Goal: Information Seeking & Learning: Learn about a topic

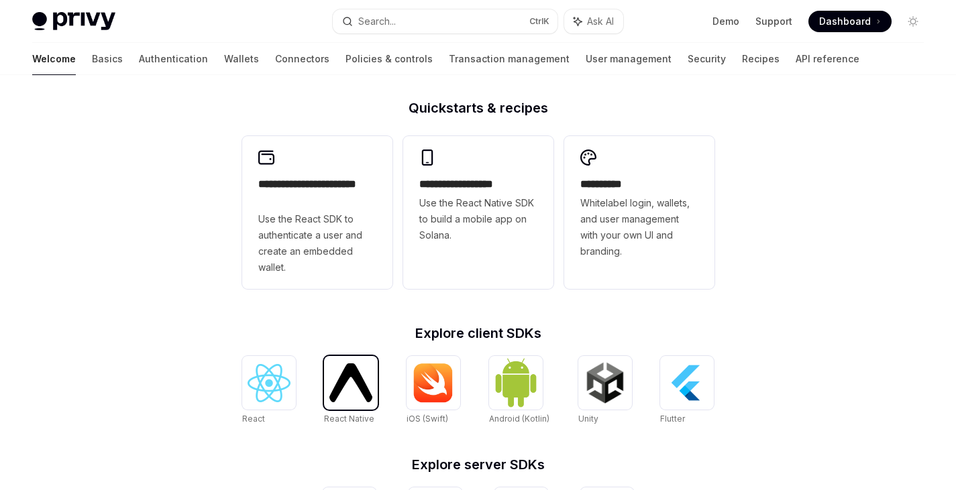
scroll to position [592, 0]
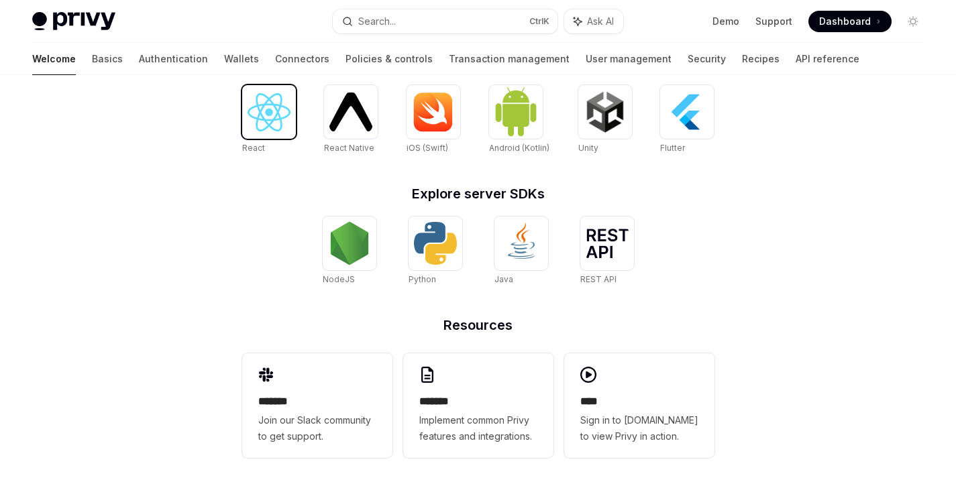
click at [250, 115] on img at bounding box center [269, 112] width 43 height 38
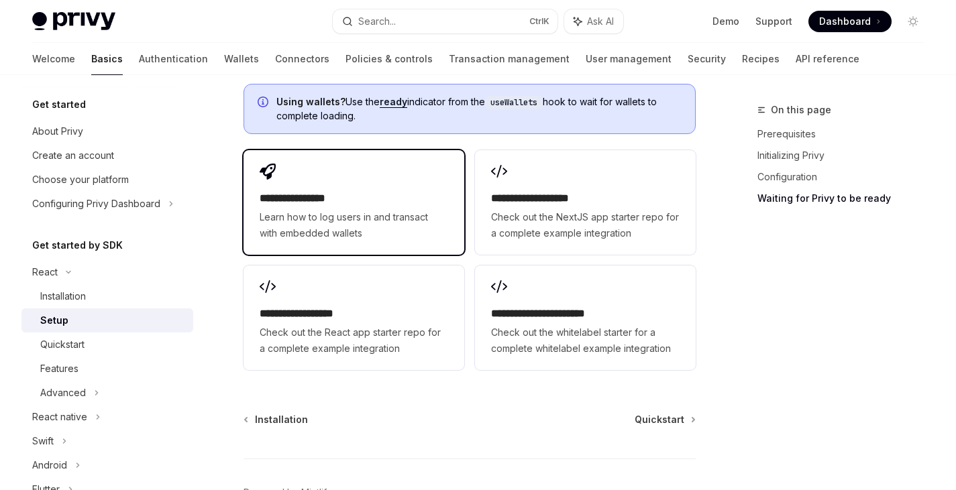
scroll to position [1767, 0]
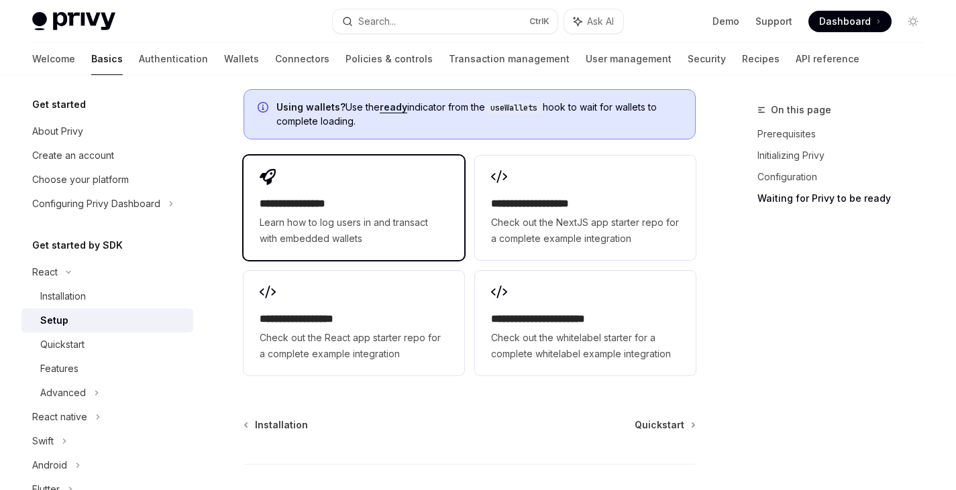
click at [334, 211] on h2 "**********" at bounding box center [354, 204] width 189 height 16
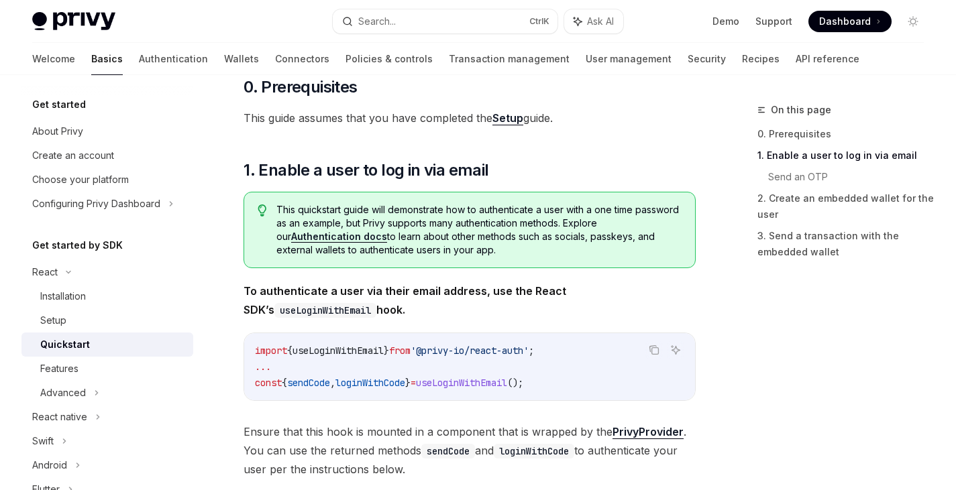
scroll to position [115, 0]
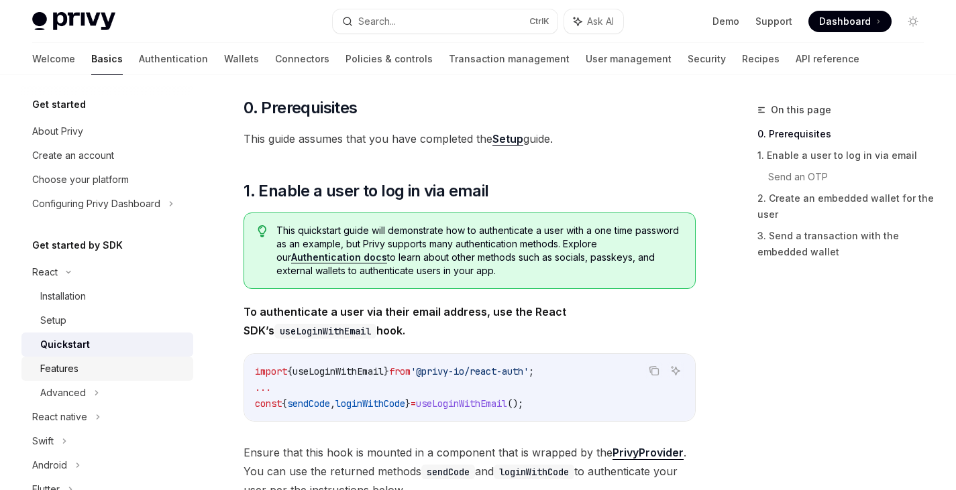
click at [101, 362] on div "Features" at bounding box center [112, 369] width 145 height 16
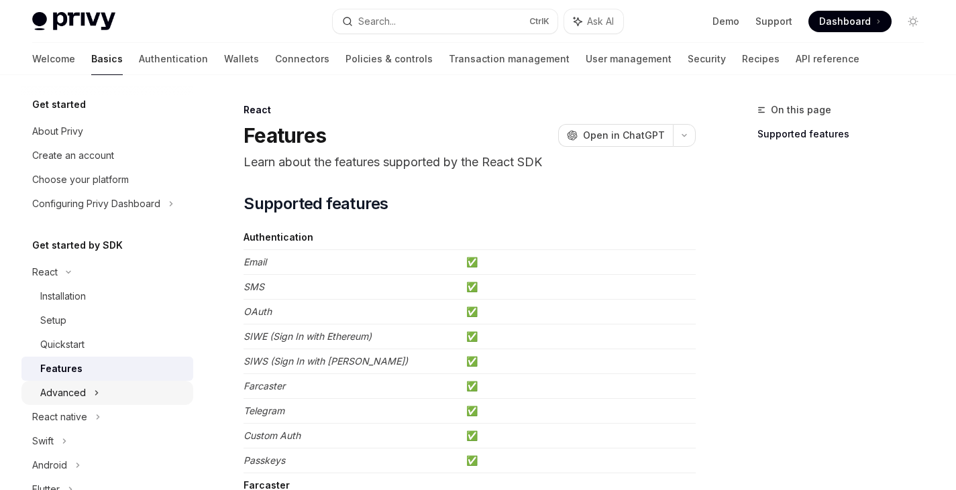
click at [67, 389] on div "Advanced" at bounding box center [63, 393] width 46 height 16
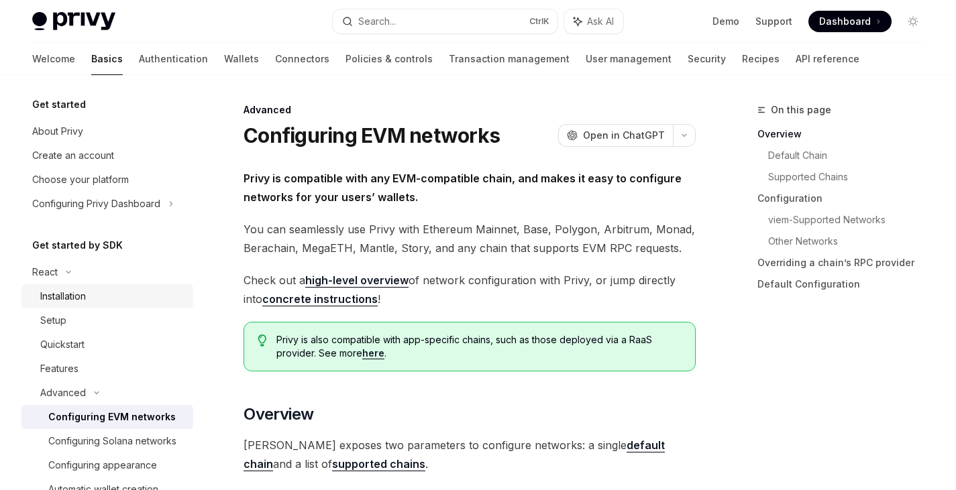
click at [62, 293] on div "Installation" at bounding box center [63, 297] width 46 height 16
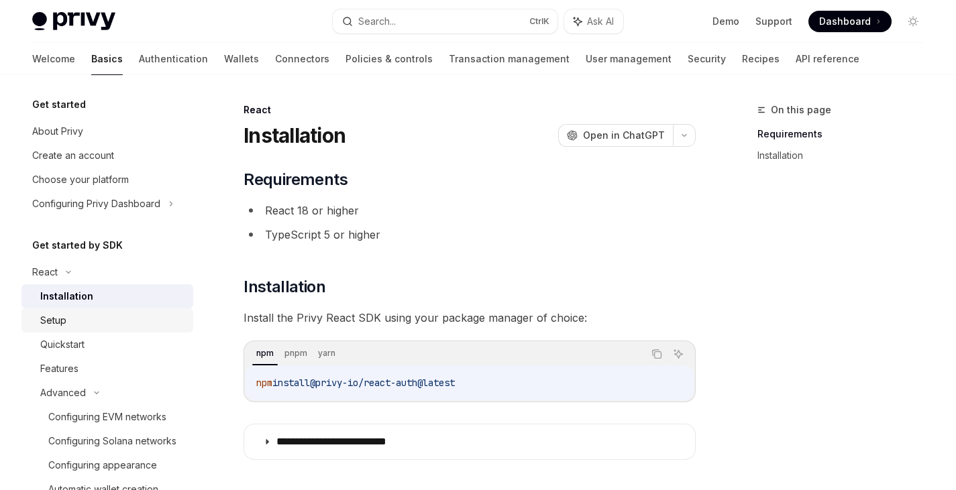
click at [59, 329] on link "Setup" at bounding box center [107, 321] width 172 height 24
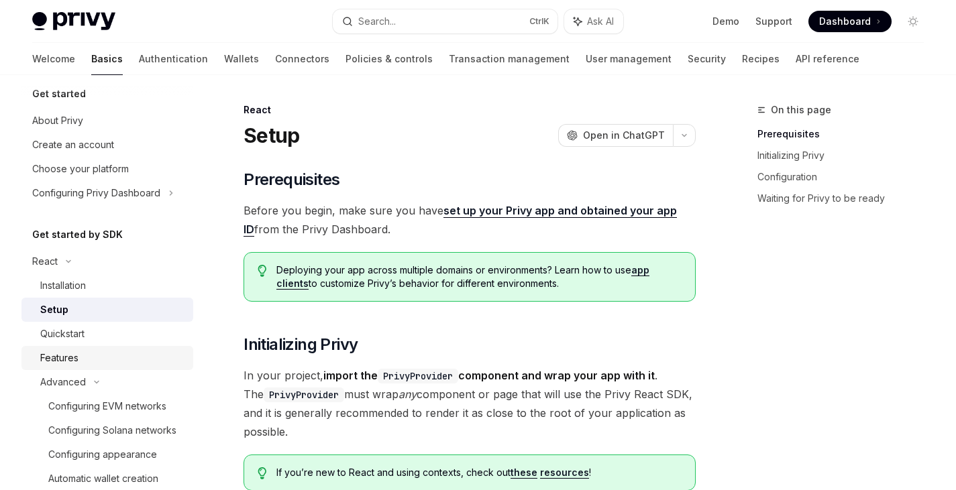
scroll to position [4, 0]
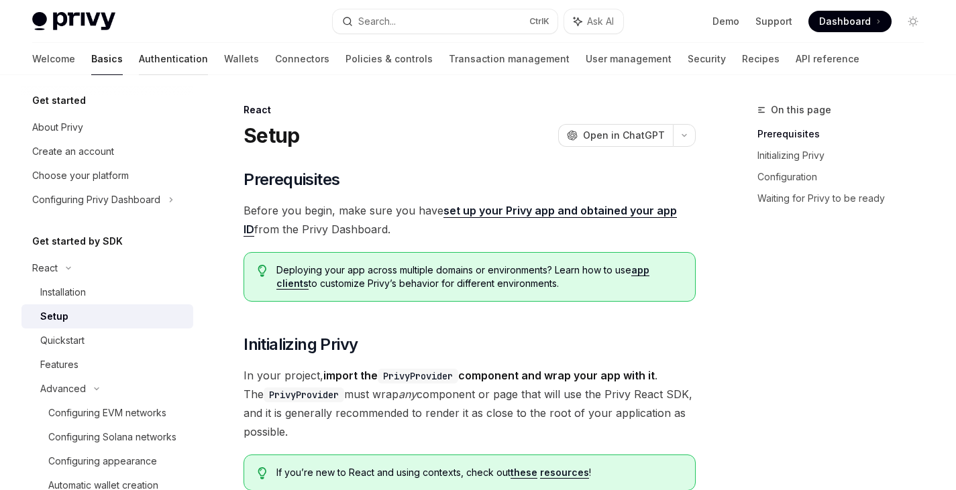
click at [139, 56] on link "Authentication" at bounding box center [173, 59] width 69 height 32
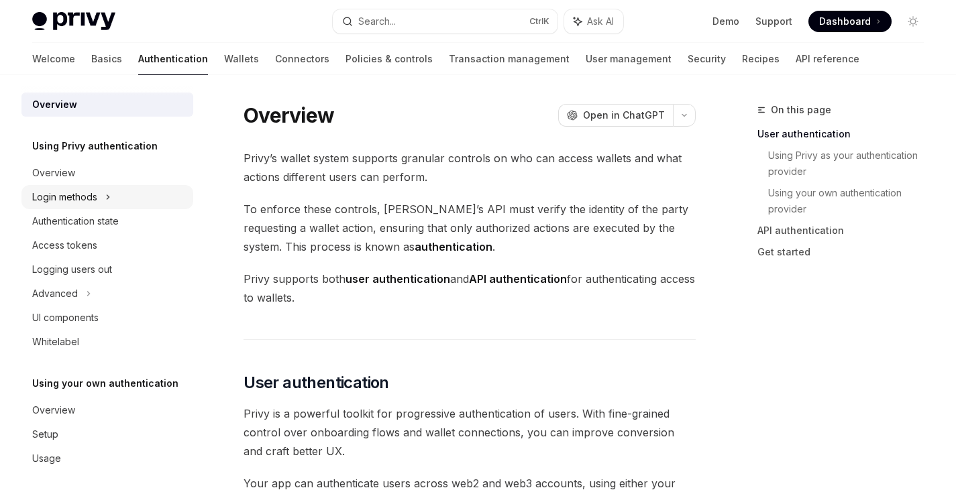
click at [102, 202] on div "Login methods" at bounding box center [107, 197] width 172 height 24
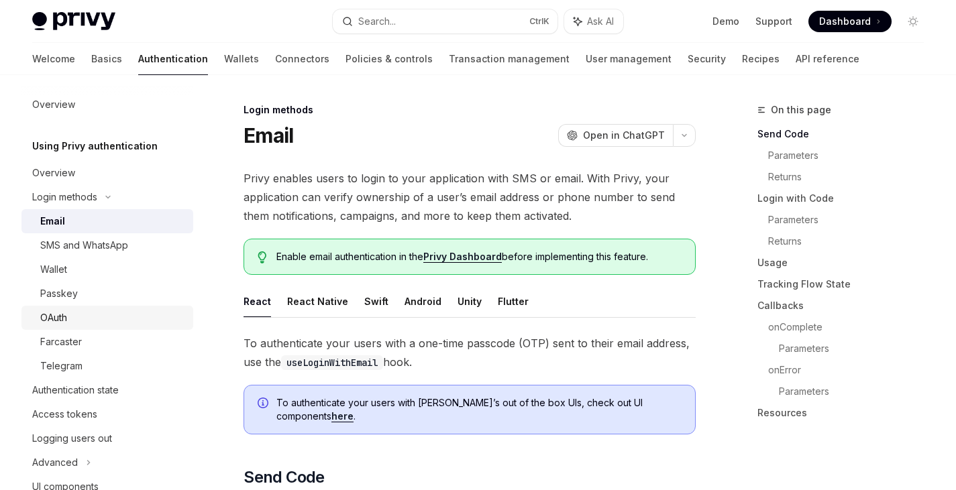
click at [79, 321] on div "OAuth" at bounding box center [112, 318] width 145 height 16
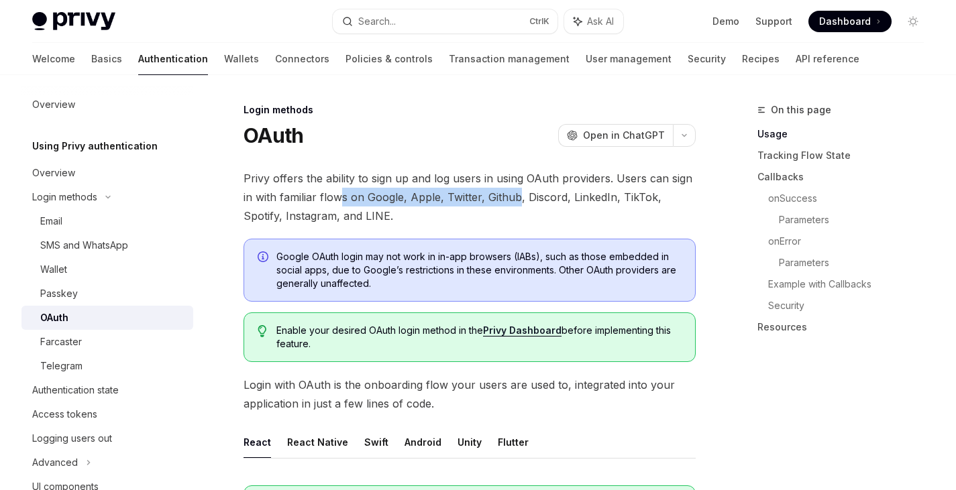
drag, startPoint x: 518, startPoint y: 206, endPoint x: 339, endPoint y: 195, distance: 179.5
click at [339, 195] on span "Privy offers the ability to sign up and log users in using OAuth providers. Use…" at bounding box center [470, 197] width 452 height 56
click at [337, 193] on span "Privy offers the ability to sign up and log users in using OAuth providers. Use…" at bounding box center [470, 197] width 452 height 56
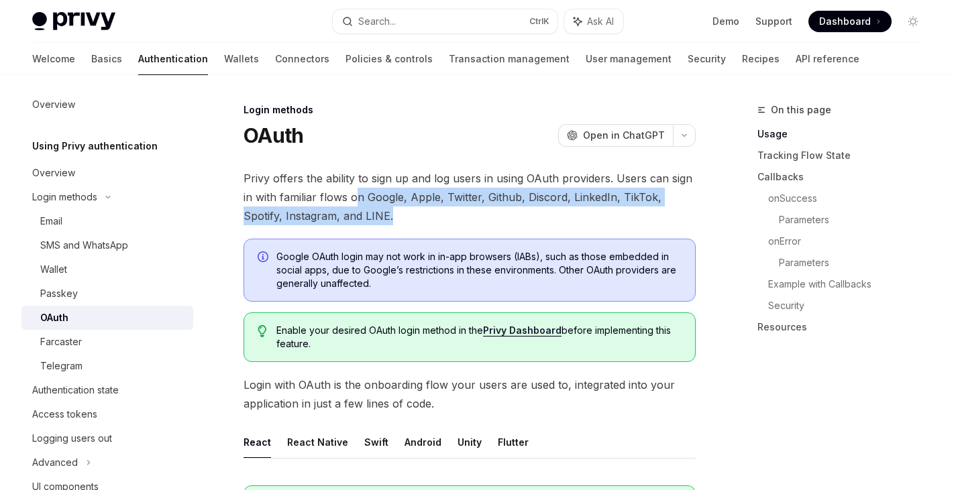
drag, startPoint x: 356, startPoint y: 196, endPoint x: 415, endPoint y: 221, distance: 64.9
click at [415, 221] on span "Privy offers the ability to sign up and log users in using OAuth providers. Use…" at bounding box center [470, 197] width 452 height 56
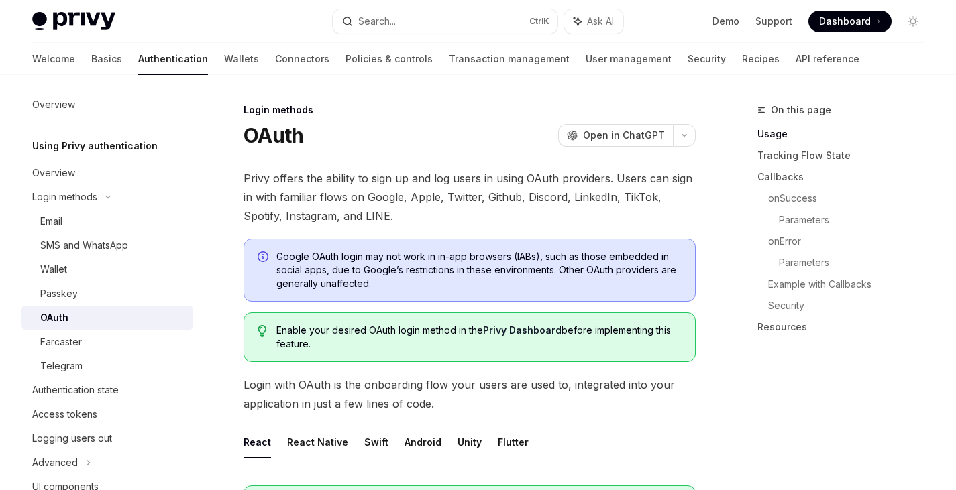
type textarea "*"
